Goal: Task Accomplishment & Management: Manage account settings

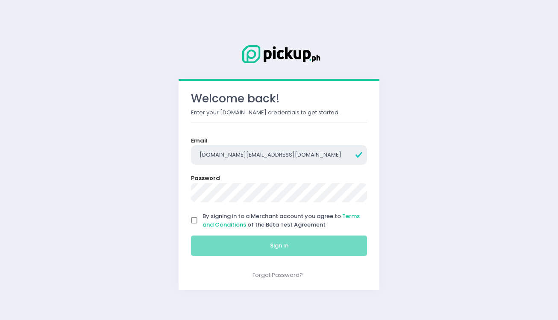
drag, startPoint x: 272, startPoint y: 156, endPoint x: 167, endPoint y: 153, distance: 105.2
click at [169, 153] on div "Welcome back! Enter your [DOMAIN_NAME] credentials to get started. Email [DOMAI…" at bounding box center [279, 160] width 220 height 280
type input "[EMAIL_ADDRESS][DOMAIN_NAME]"
click at [193, 222] on input "By signing in to a Merchant account you agree to Terms and Conditions of the Be…" at bounding box center [194, 221] width 16 height 16
checkbox input "true"
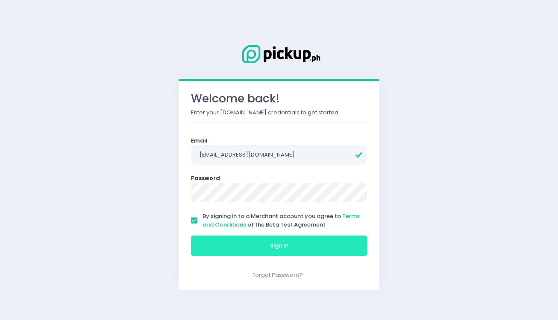
click at [210, 245] on button "Sign In" at bounding box center [279, 246] width 176 height 21
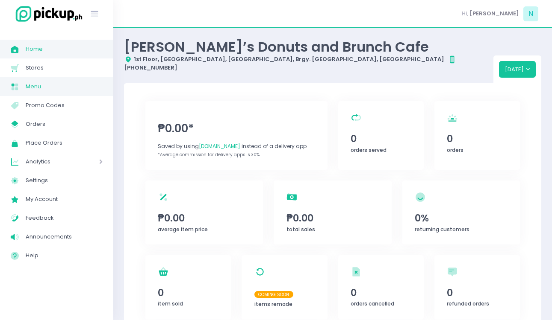
click at [50, 85] on span "Menu" at bounding box center [64, 86] width 77 height 11
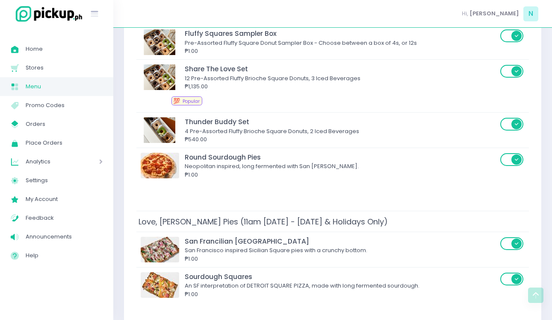
scroll to position [236, 0]
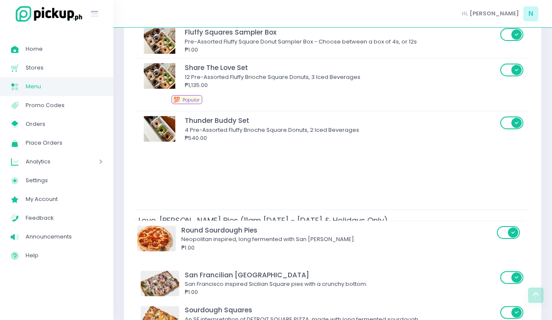
drag, startPoint x: 270, startPoint y: 176, endPoint x: 268, endPoint y: 253, distance: 76.1
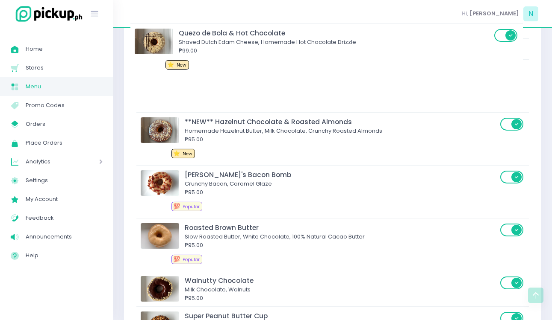
scroll to position [520, 0]
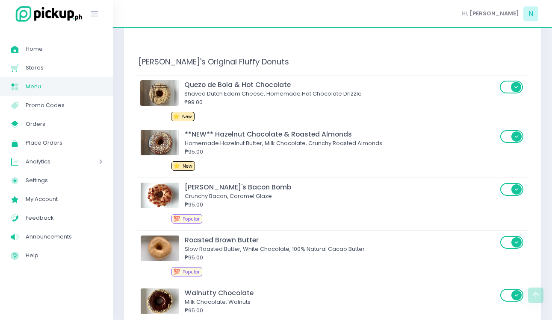
drag, startPoint x: 267, startPoint y: 296, endPoint x: 266, endPoint y: 81, distance: 214.5
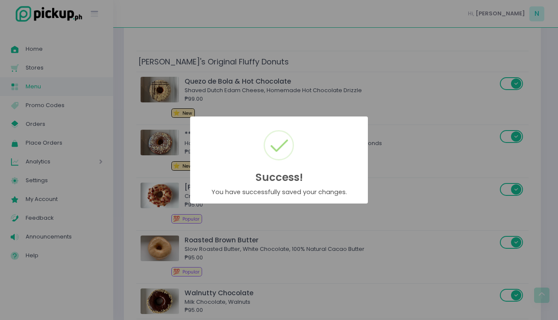
click at [252, 105] on div "Success! × You have successfully saved your changes. OK Cancel" at bounding box center [279, 160] width 558 height 320
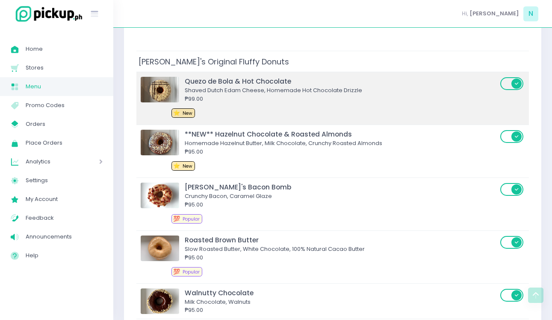
click at [218, 87] on div "Shaved Dutch Edam Cheese, Homemade Hot Chocolate Drizzle" at bounding box center [341, 90] width 313 height 9
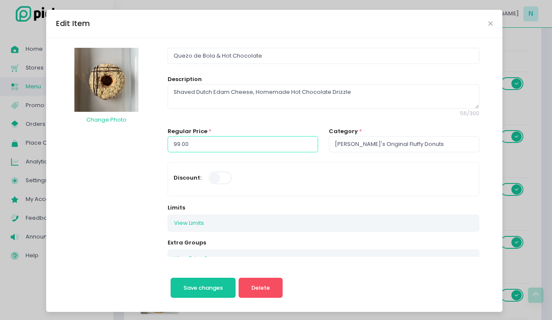
click at [177, 144] on input "99.00" at bounding box center [243, 144] width 150 height 16
type input "95.00"
click at [197, 297] on button "Save changes" at bounding box center [203, 288] width 65 height 21
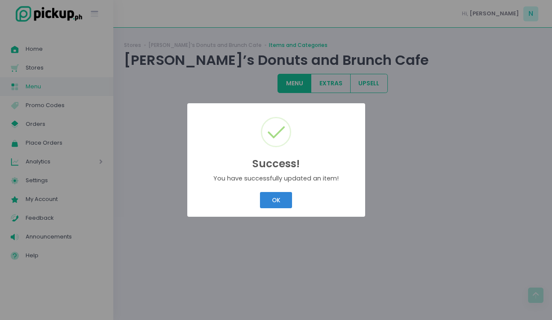
scroll to position [0, 0]
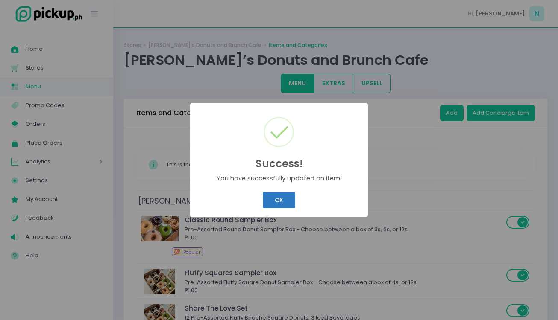
click at [275, 202] on div "Success! × You have successfully updated an item! OK Cancel" at bounding box center [279, 160] width 558 height 320
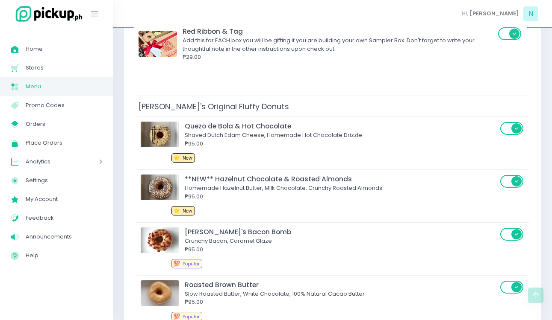
scroll to position [513, 0]
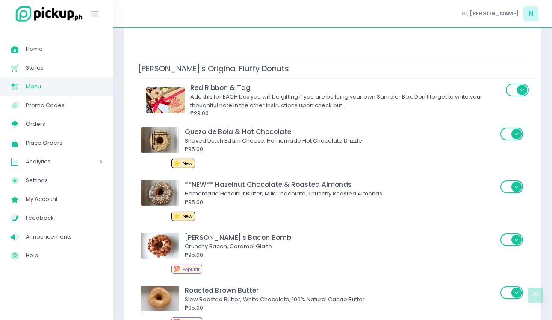
drag, startPoint x: 264, startPoint y: 228, endPoint x: 270, endPoint y: 99, distance: 129.2
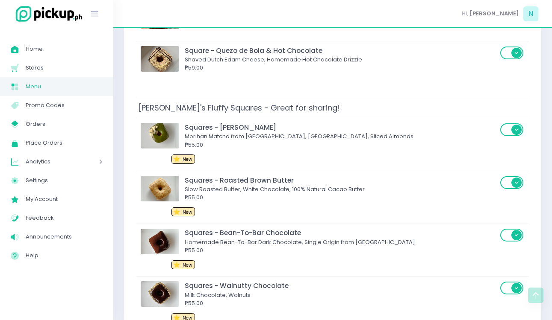
drag, startPoint x: 270, startPoint y: 241, endPoint x: 271, endPoint y: 53, distance: 188.0
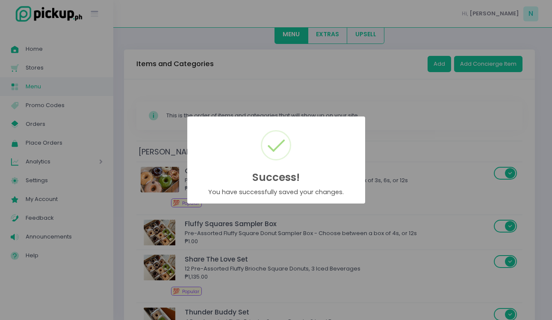
scroll to position [1146, 0]
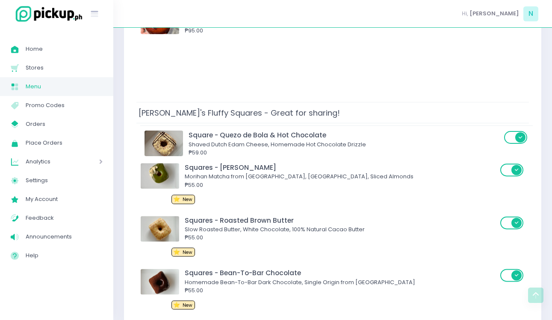
drag, startPoint x: 244, startPoint y: 53, endPoint x: 247, endPoint y: 145, distance: 92.0
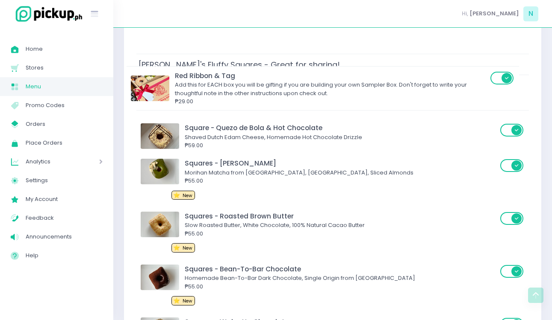
scroll to position [1155, 0]
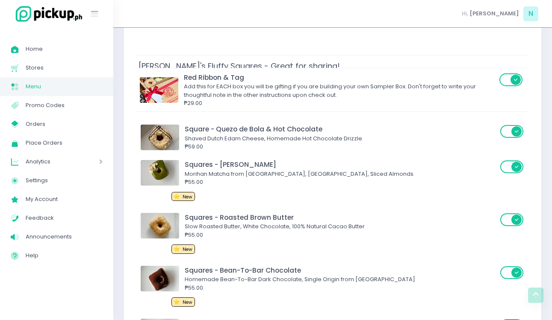
drag, startPoint x: 261, startPoint y: 209, endPoint x: 261, endPoint y: 73, distance: 135.9
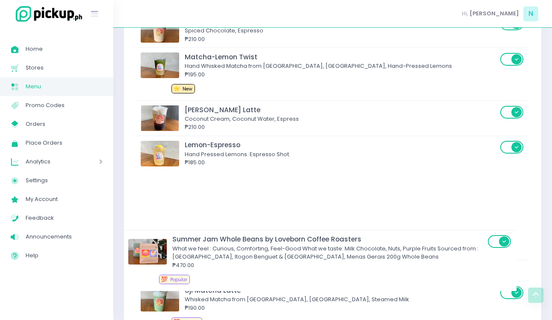
scroll to position [3111, 0]
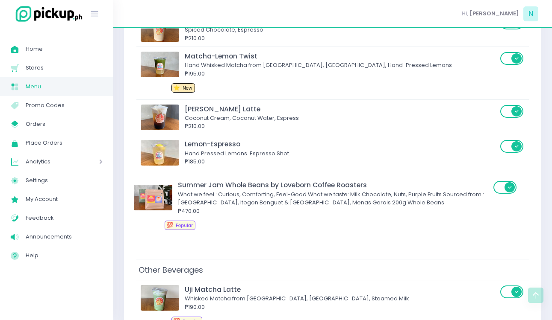
drag, startPoint x: 306, startPoint y: 97, endPoint x: 298, endPoint y: 218, distance: 120.3
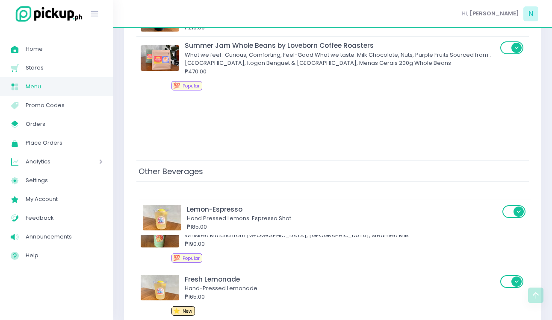
scroll to position [3212, 0]
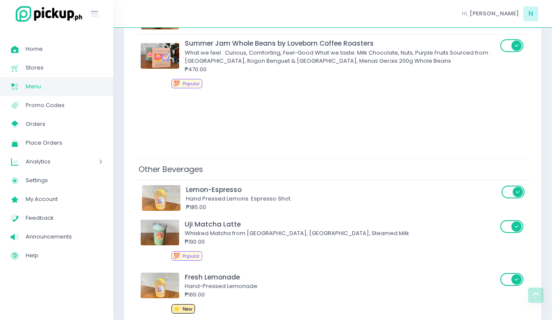
drag, startPoint x: 276, startPoint y: 148, endPoint x: 276, endPoint y: 199, distance: 50.9
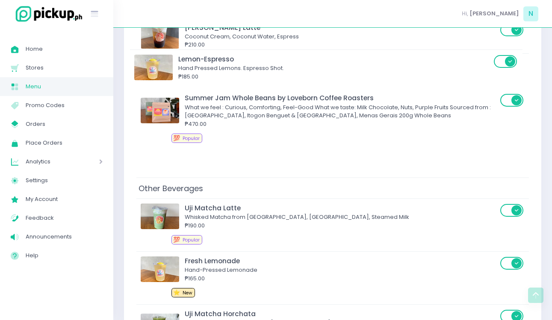
scroll to position [3186, 0]
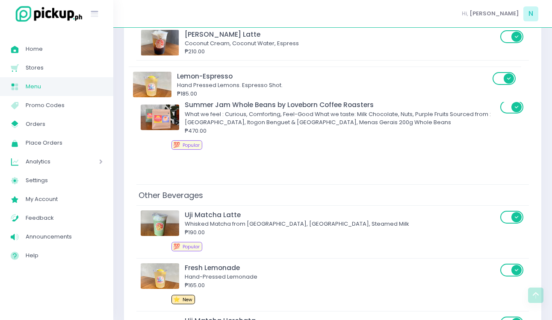
drag, startPoint x: 261, startPoint y: 161, endPoint x: 254, endPoint y: 81, distance: 80.2
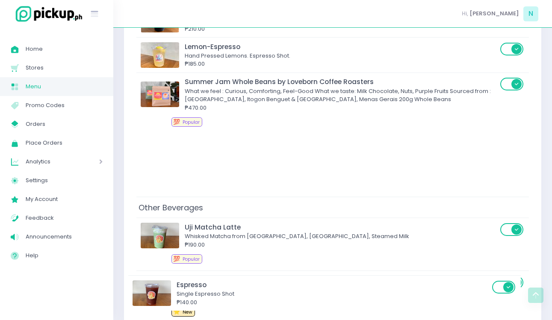
scroll to position [3196, 0]
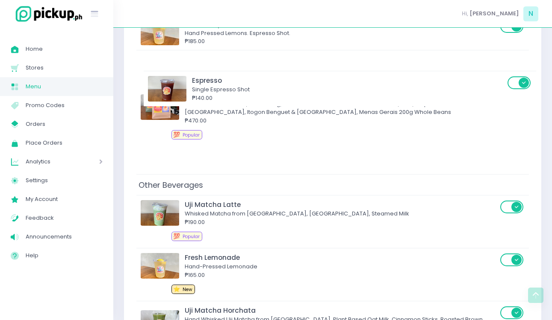
drag, startPoint x: 259, startPoint y: 137, endPoint x: 266, endPoint y: 92, distance: 45.0
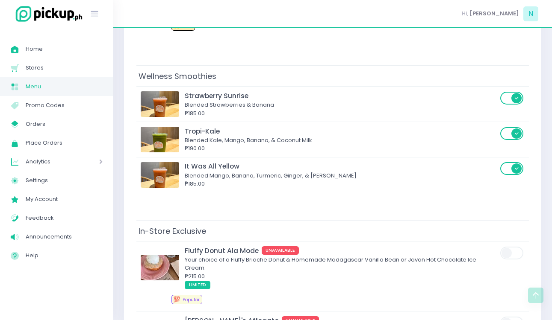
scroll to position [3861, 0]
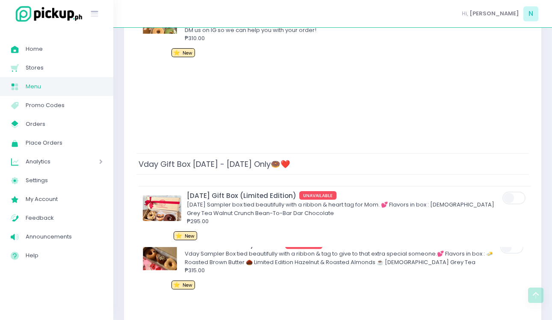
drag, startPoint x: 303, startPoint y: 162, endPoint x: 306, endPoint y: 214, distance: 52.2
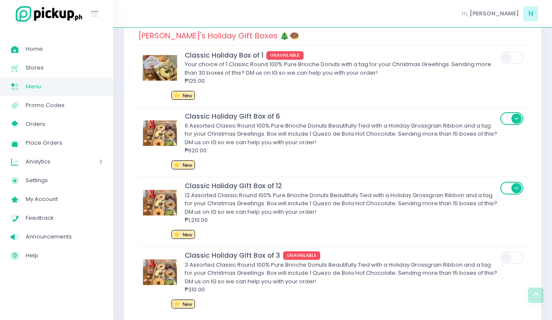
scroll to position [4604, 0]
